Goal: Task Accomplishment & Management: Manage account settings

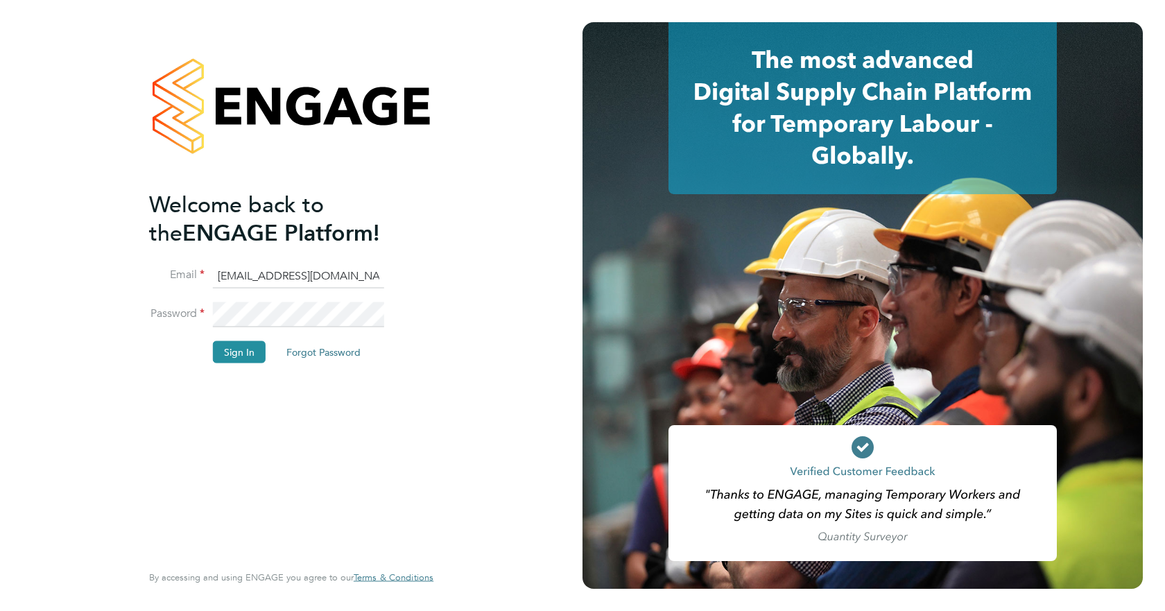
drag, startPoint x: 0, startPoint y: 0, endPoint x: 151, endPoint y: 364, distance: 394.1
click at [147, 367] on div "Welcome back to the ENGAGE Platform! Email neasha.hooshue@wates.co.uk Password …" at bounding box center [291, 305] width 340 height 611
click at [244, 356] on button "Sign In" at bounding box center [239, 352] width 53 height 22
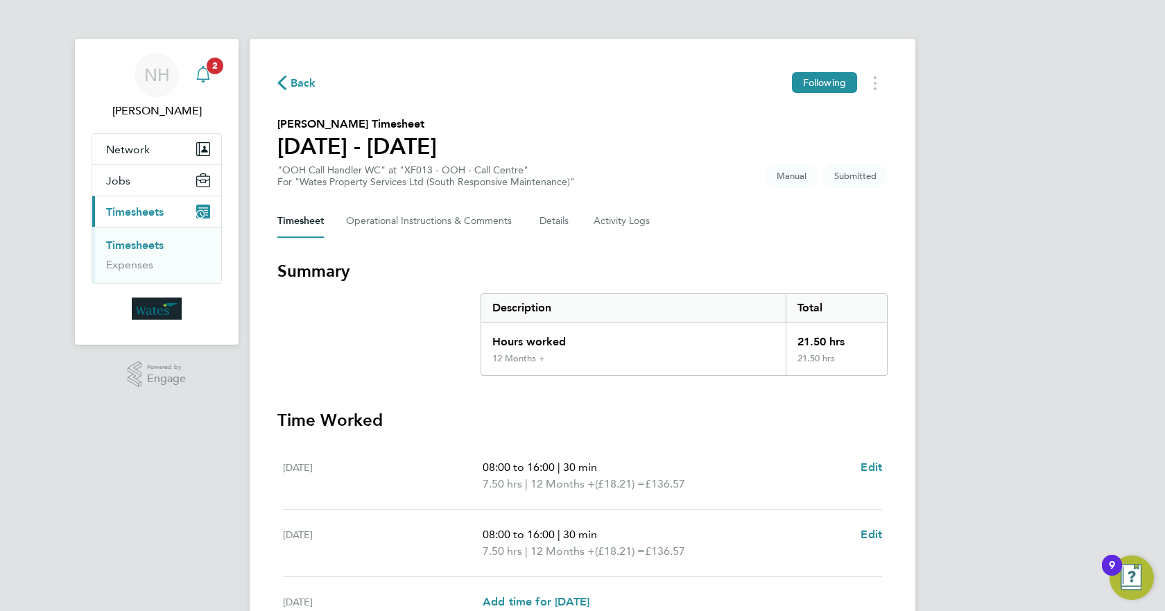
click at [204, 84] on div "Main navigation" at bounding box center [203, 75] width 28 height 28
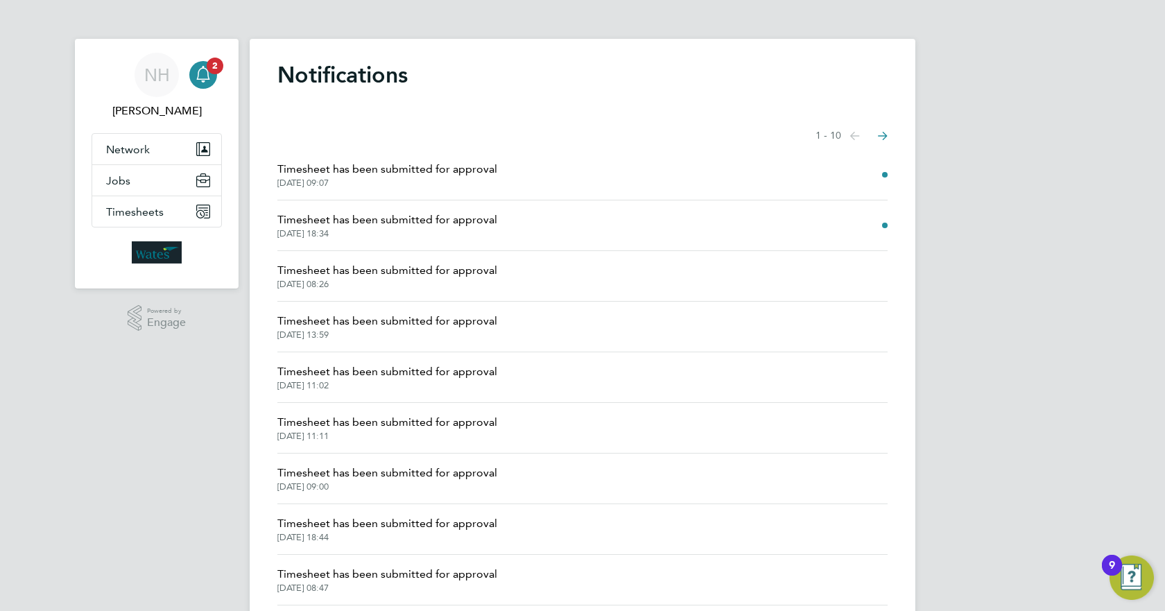
click at [496, 234] on li "Timesheet has been submitted for approval [DATE] 18:34" at bounding box center [582, 225] width 610 height 51
click at [365, 220] on span "Timesheet has been submitted for approval" at bounding box center [387, 219] width 220 height 17
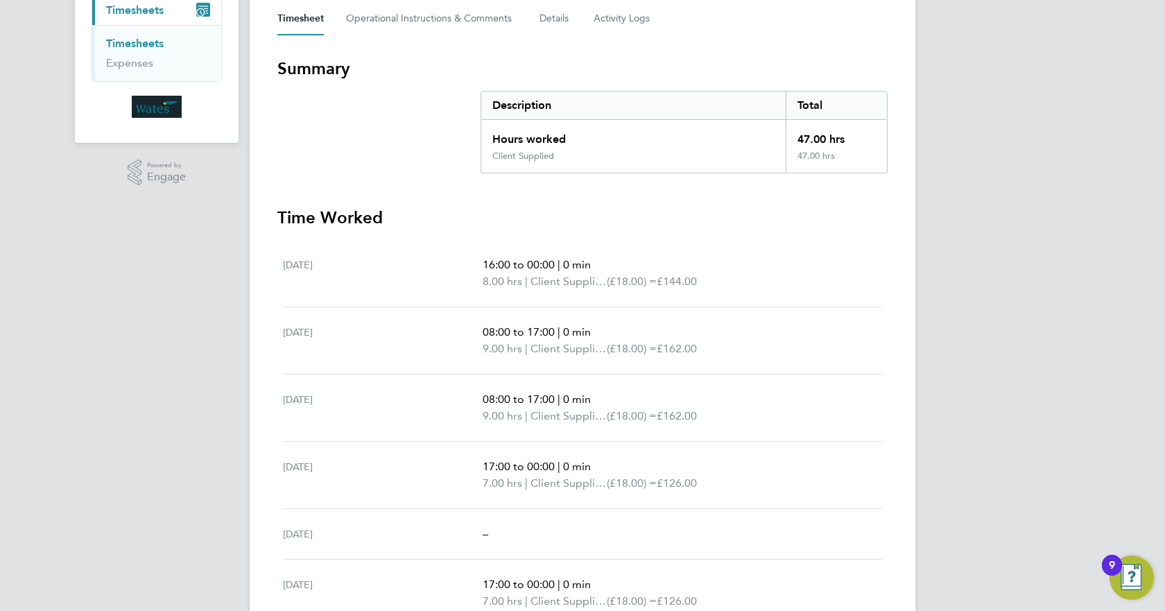
scroll to position [196, 0]
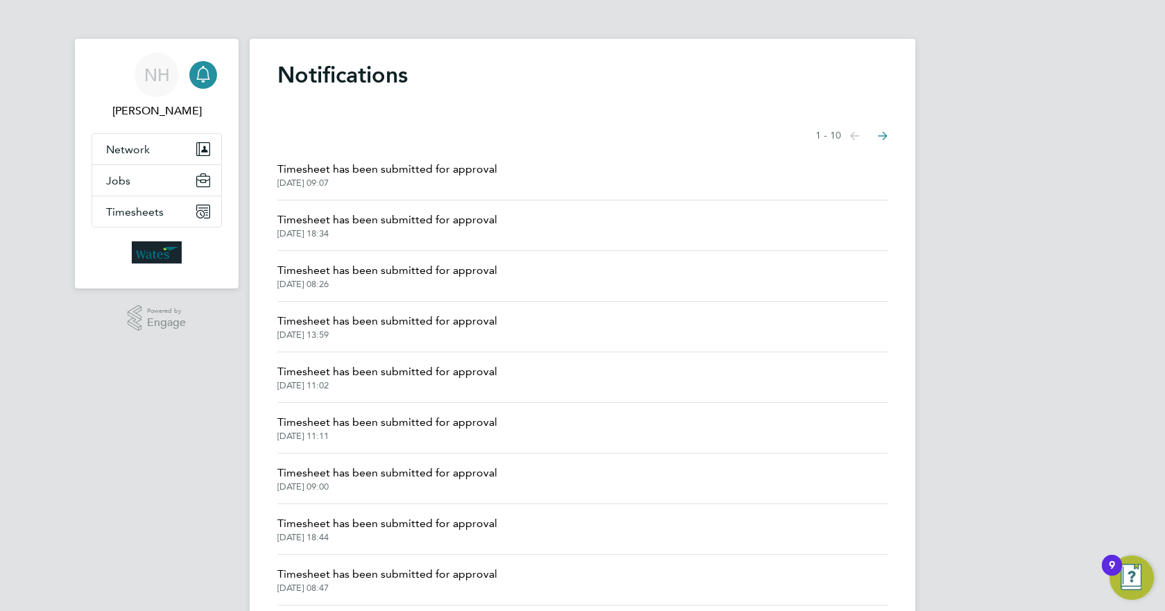
click at [481, 168] on span "Timesheet has been submitted for approval" at bounding box center [387, 169] width 220 height 17
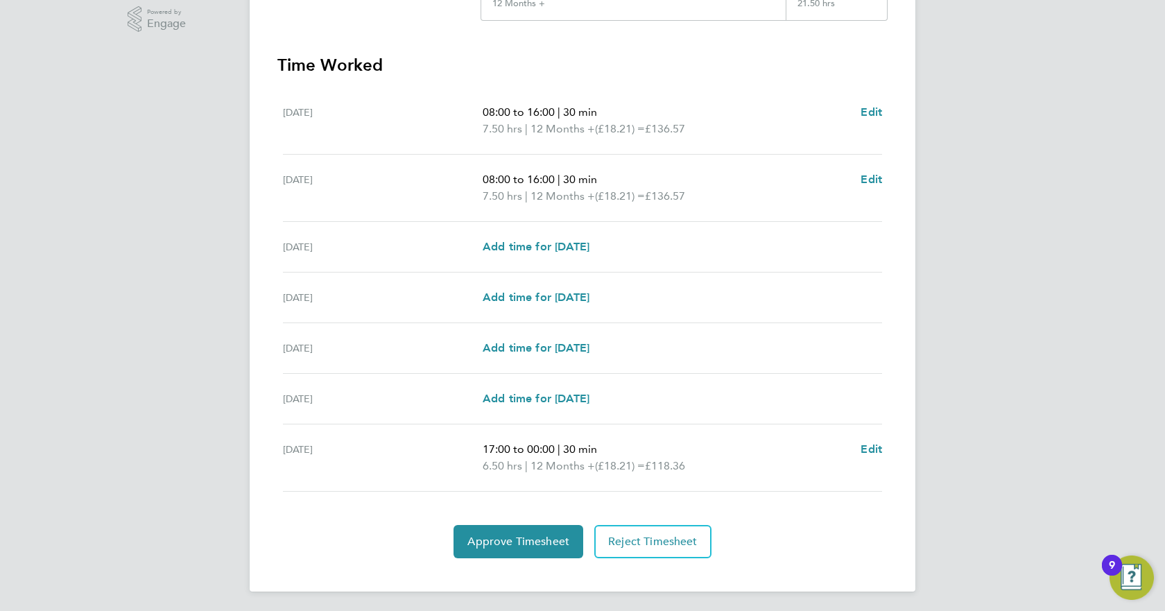
scroll to position [358, 0]
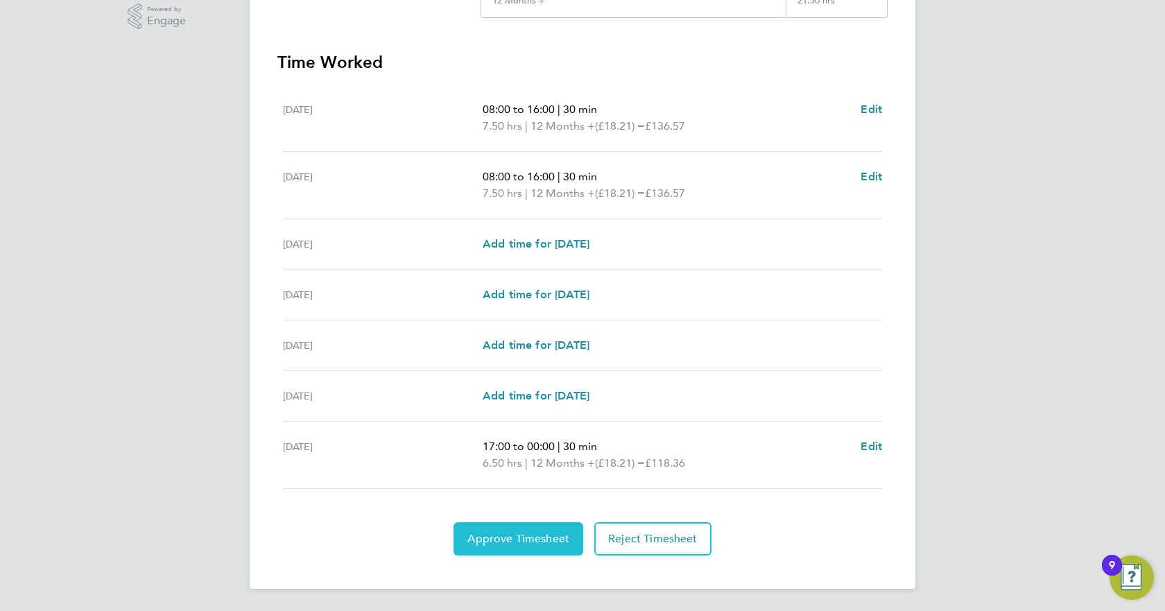
click at [509, 537] on span "Approve Timesheet" at bounding box center [518, 539] width 102 height 14
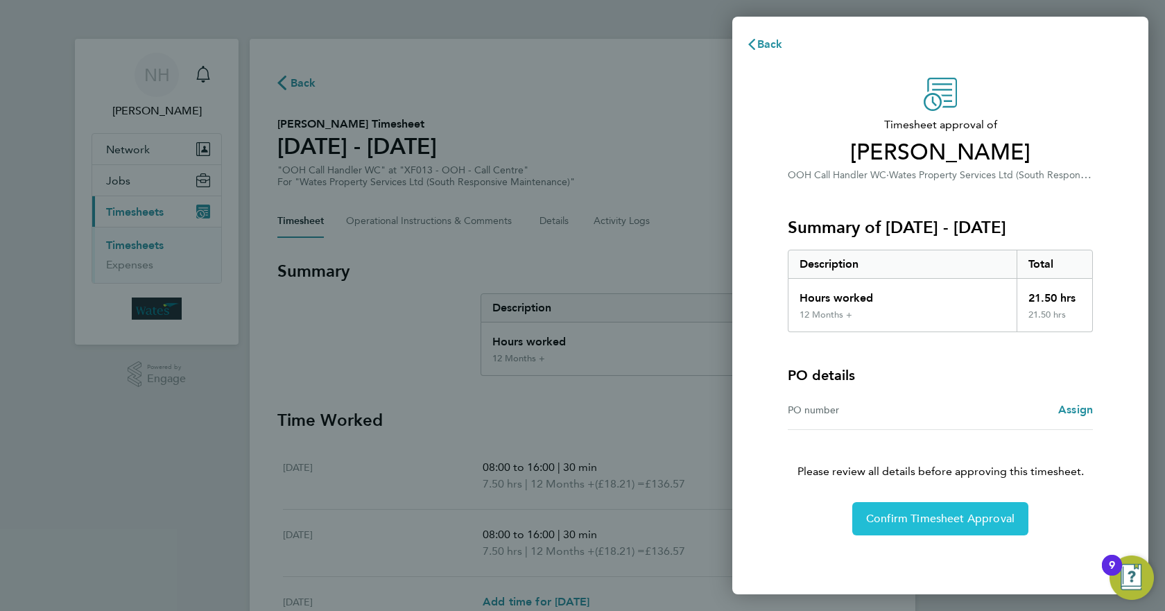
click at [925, 516] on span "Confirm Timesheet Approval" at bounding box center [940, 519] width 148 height 14
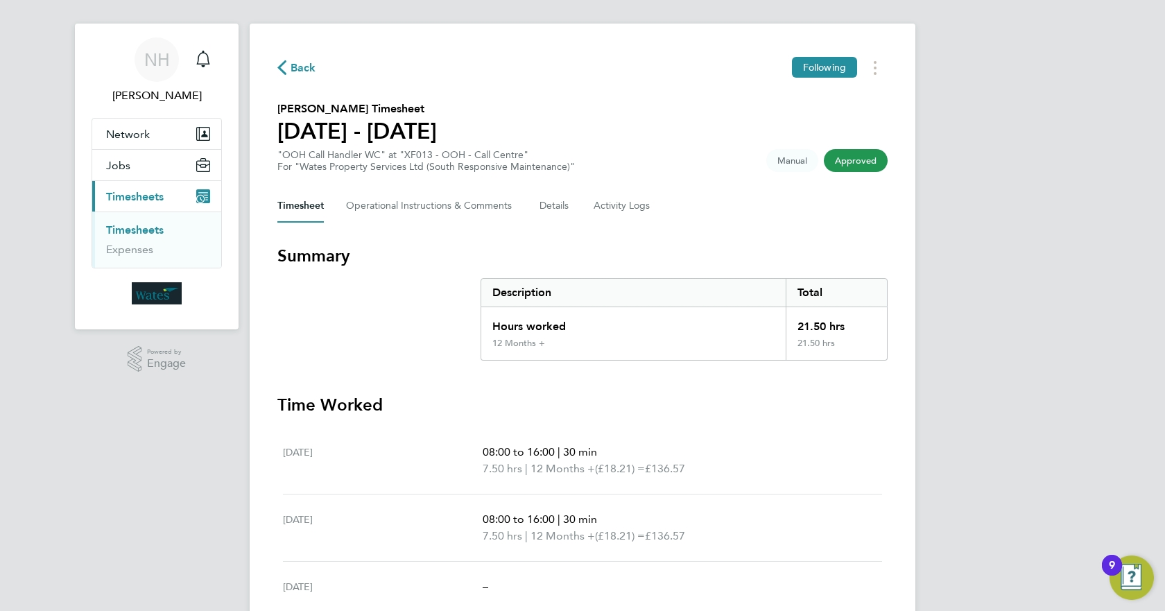
scroll to position [14, 0]
